Goal: Find specific page/section: Find specific page/section

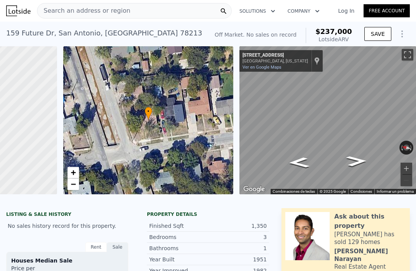
click at [141, 4] on div "Search an address or region" at bounding box center [134, 10] width 195 height 15
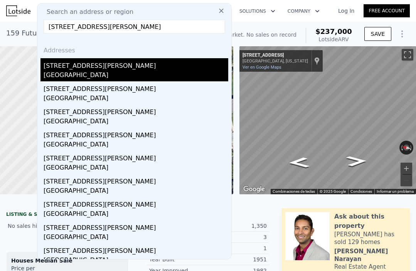
type input "[STREET_ADDRESS][PERSON_NAME]"
click at [89, 64] on div "[STREET_ADDRESS][PERSON_NAME]" at bounding box center [136, 64] width 185 height 12
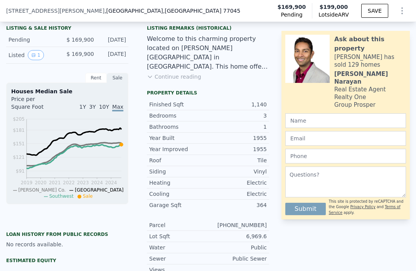
scroll to position [172, 0]
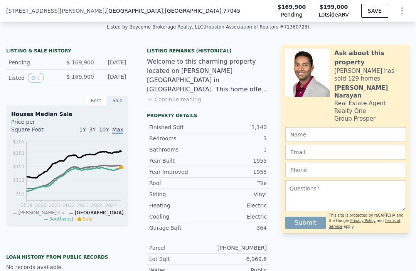
click at [188, 99] on button "Continue reading" at bounding box center [174, 100] width 54 height 8
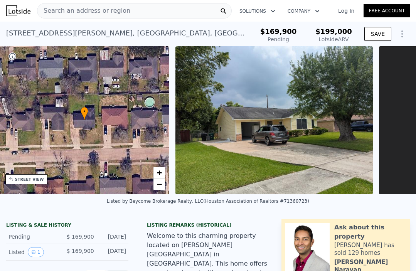
scroll to position [0, 180]
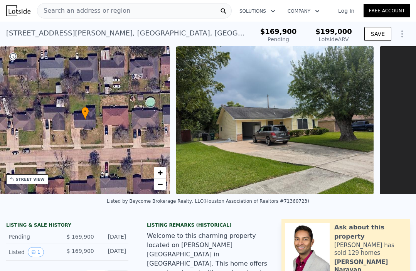
click at [72, 7] on span "Search an address or region" at bounding box center [83, 10] width 93 height 9
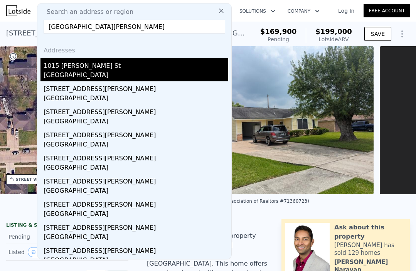
type input "[GEOGRAPHIC_DATA][PERSON_NAME]"
click at [96, 63] on div "1015 [PERSON_NAME] St" at bounding box center [136, 64] width 185 height 12
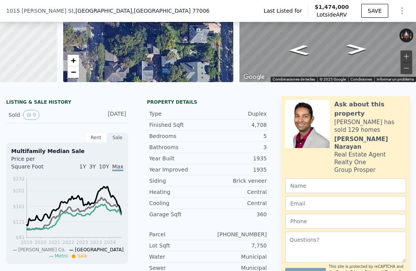
scroll to position [114, 0]
